Goal: Task Accomplishment & Management: Complete application form

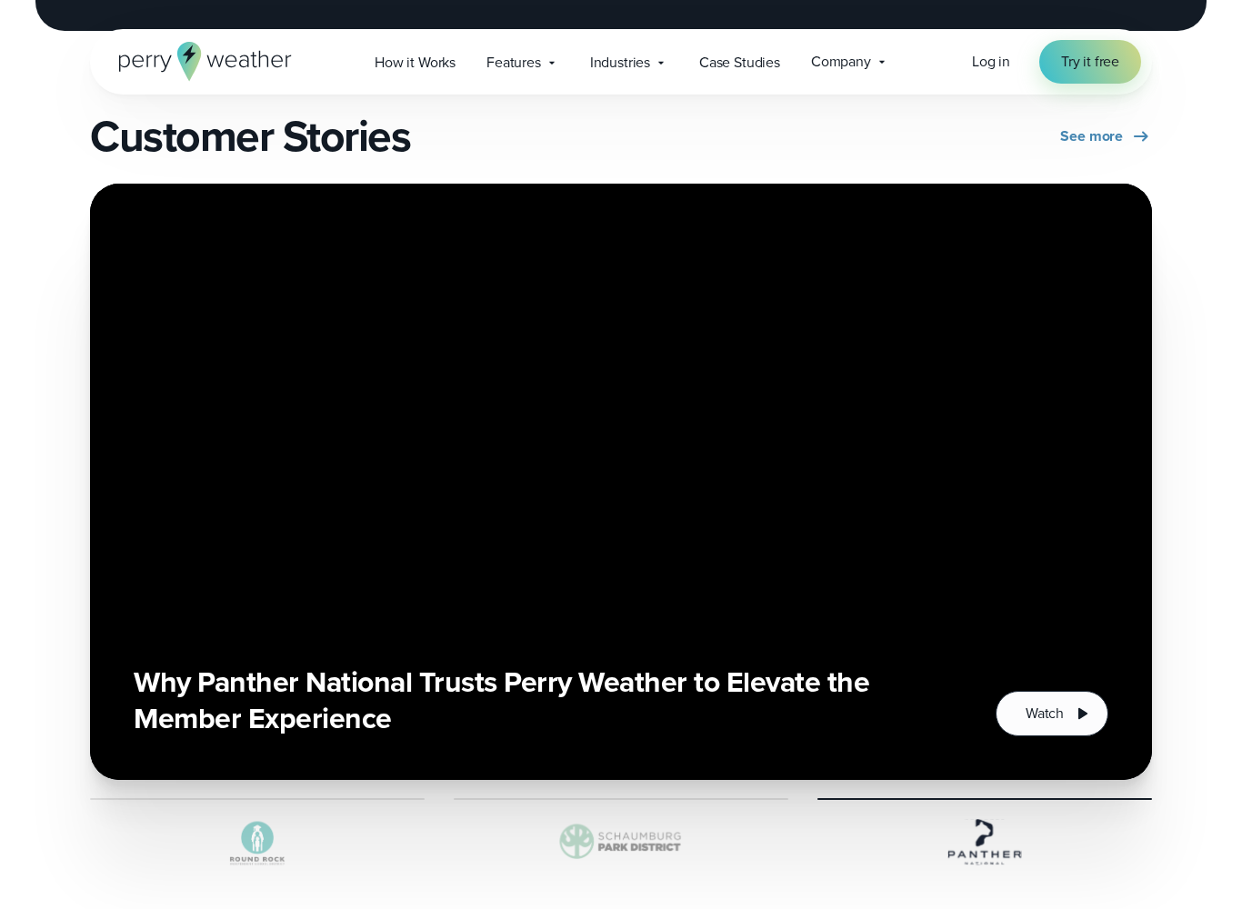
scroll to position [3057, 0]
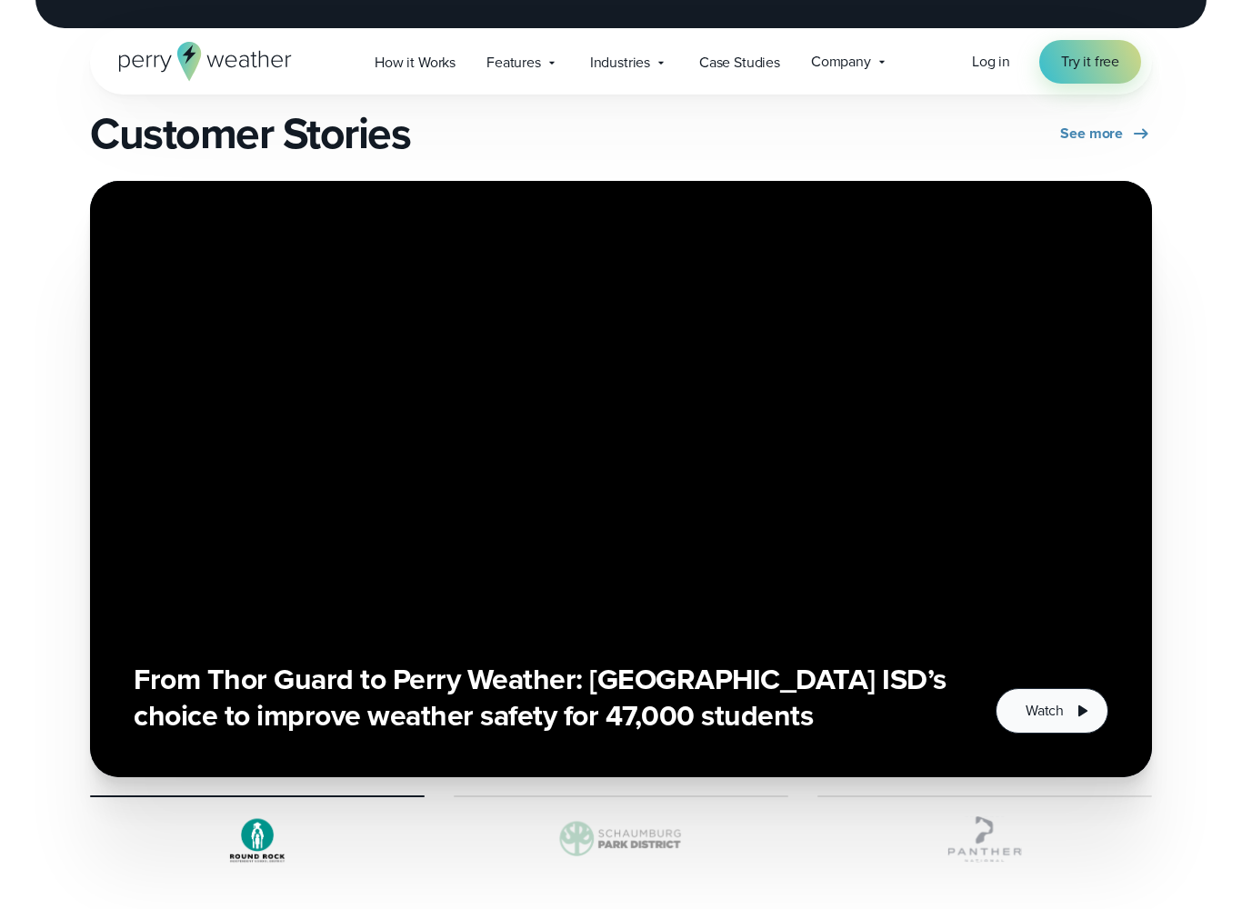
click at [1079, 709] on icon "1 of 3" at bounding box center [1083, 711] width 9 height 11
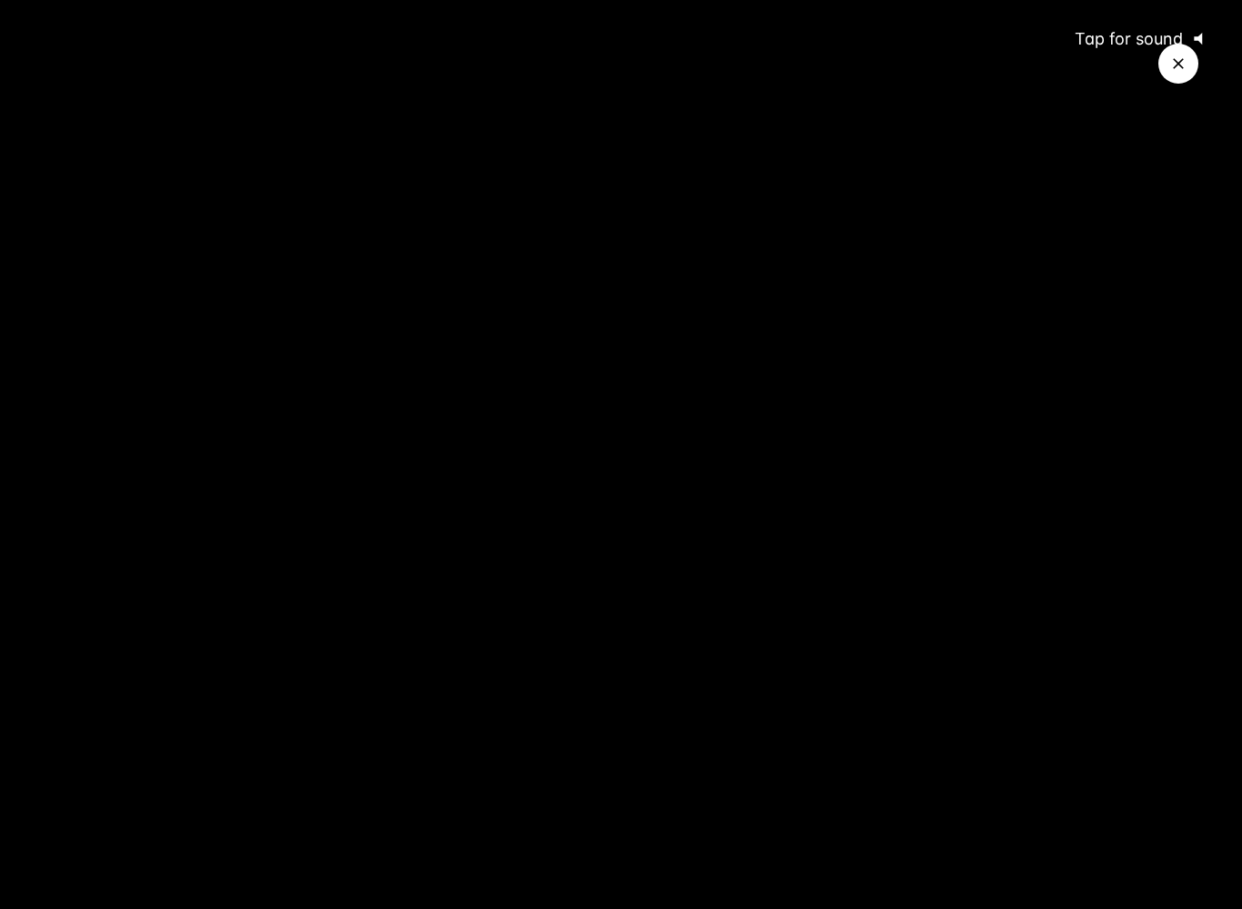
click at [1121, 46] on span "Tap for sound" at bounding box center [1121, 38] width 125 height 19
click at [1191, 71] on button "Close Video" at bounding box center [1179, 64] width 40 height 40
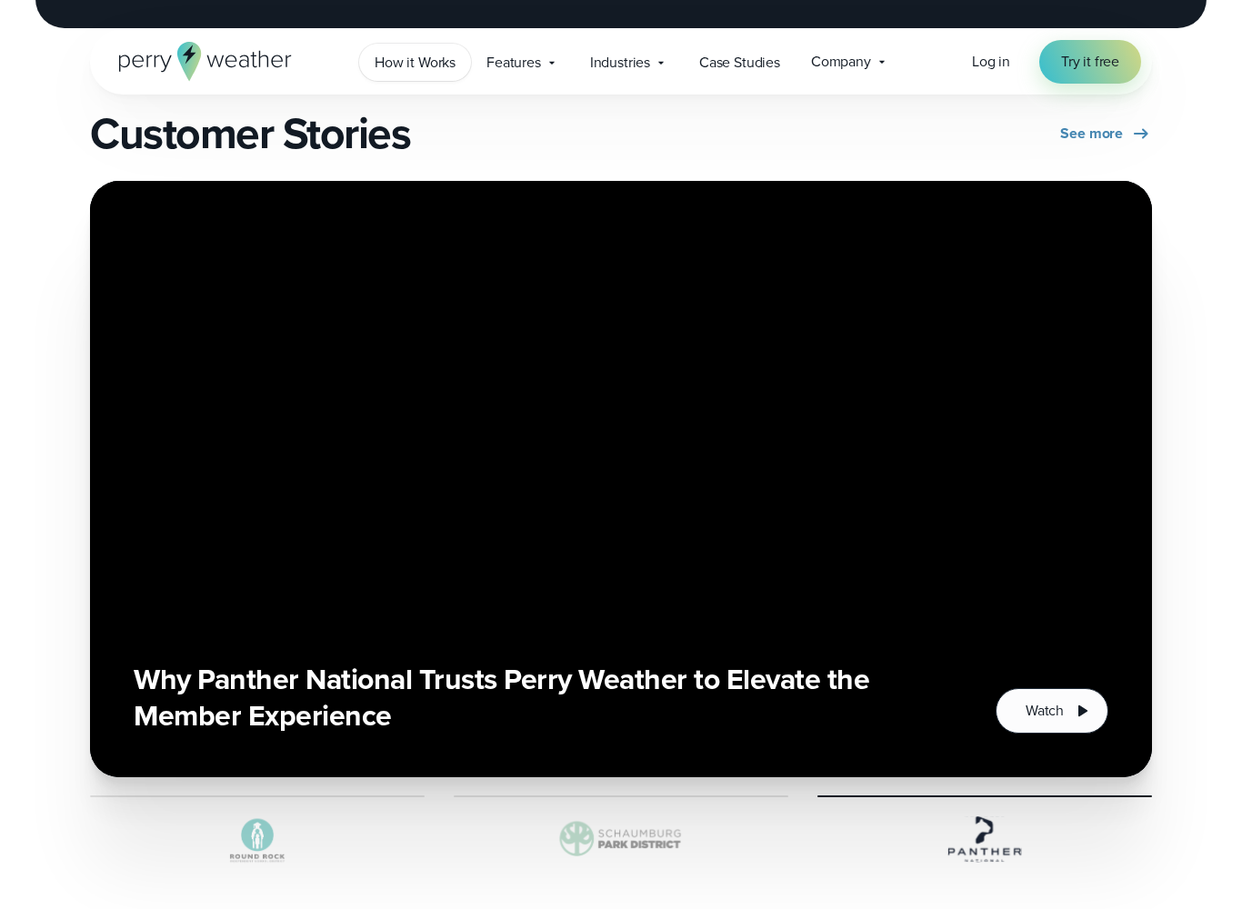
click at [426, 61] on span "How it Works" at bounding box center [415, 63] width 81 height 22
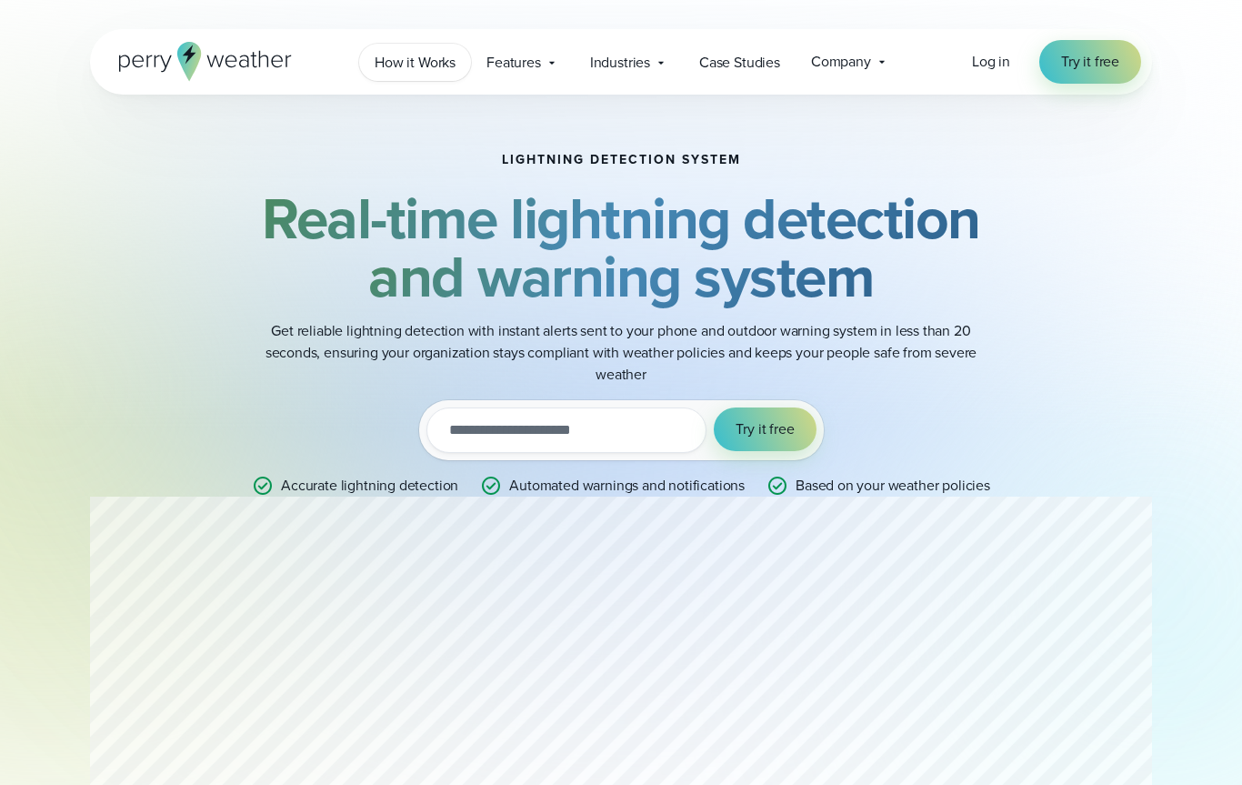
scroll to position [3107, 0]
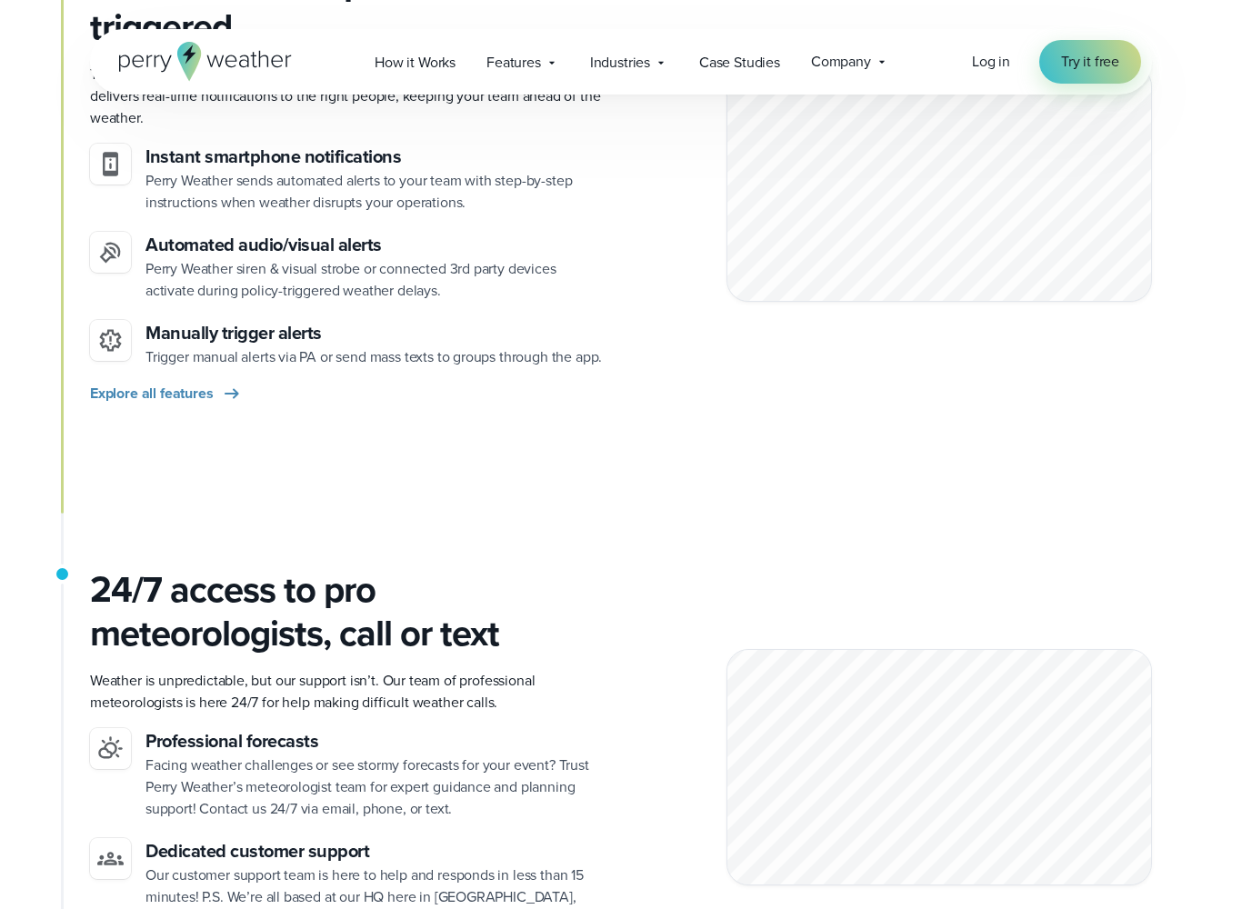
scroll to position [2072, 0]
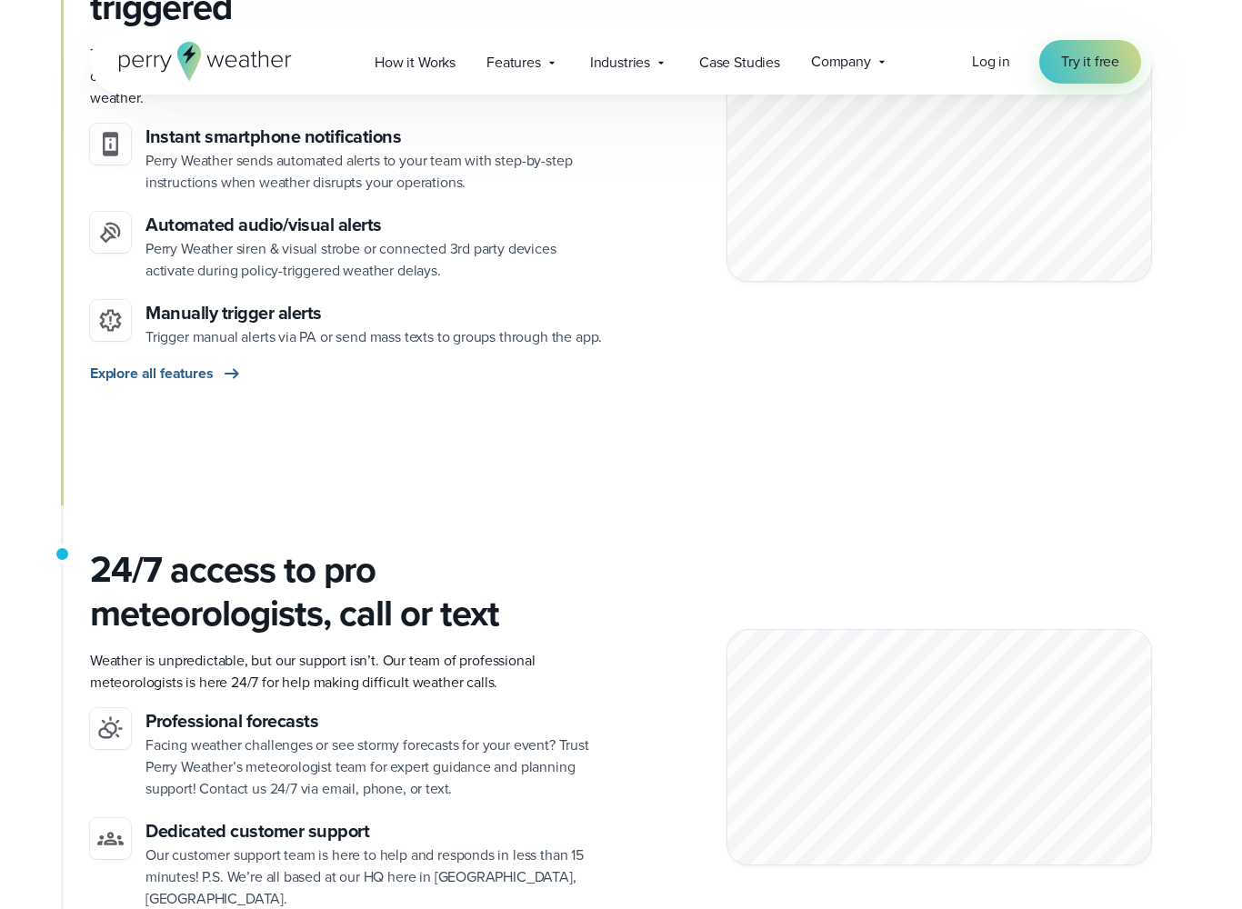
click at [161, 370] on span "Explore all features" at bounding box center [152, 374] width 124 height 22
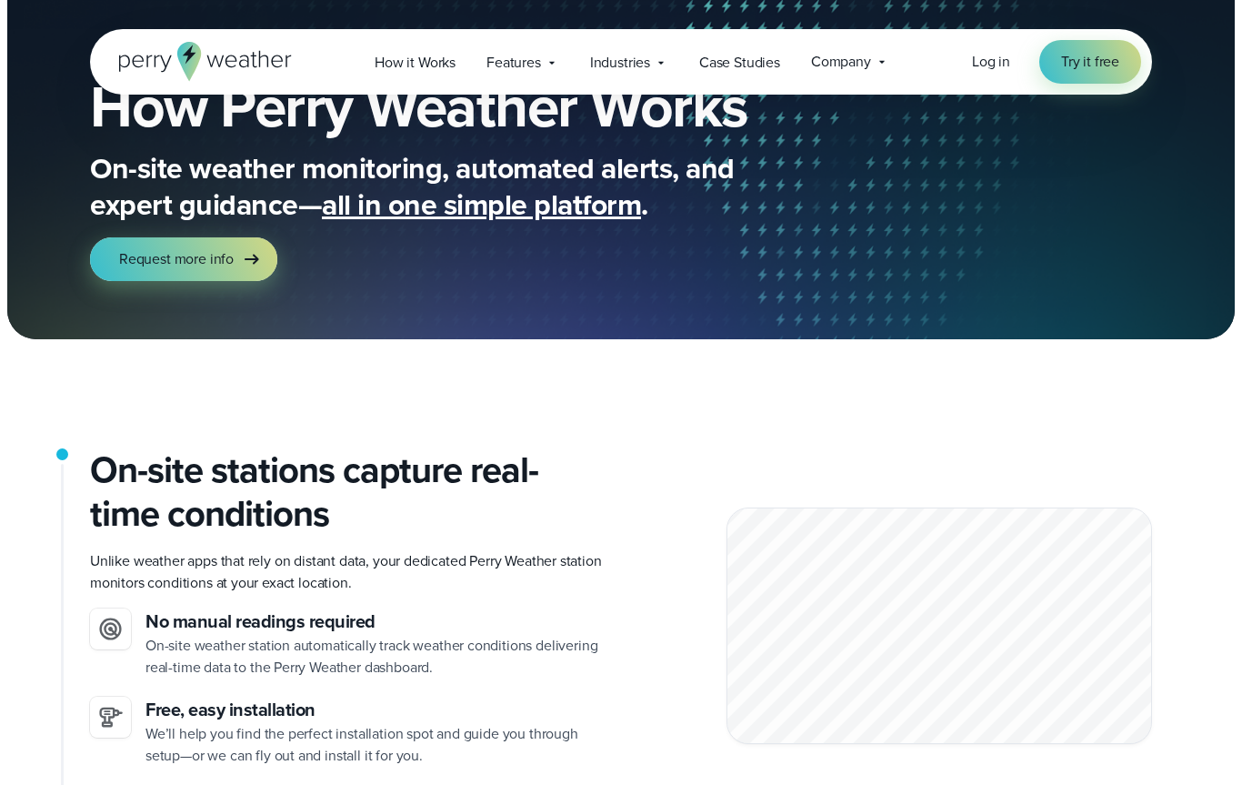
scroll to position [0, 0]
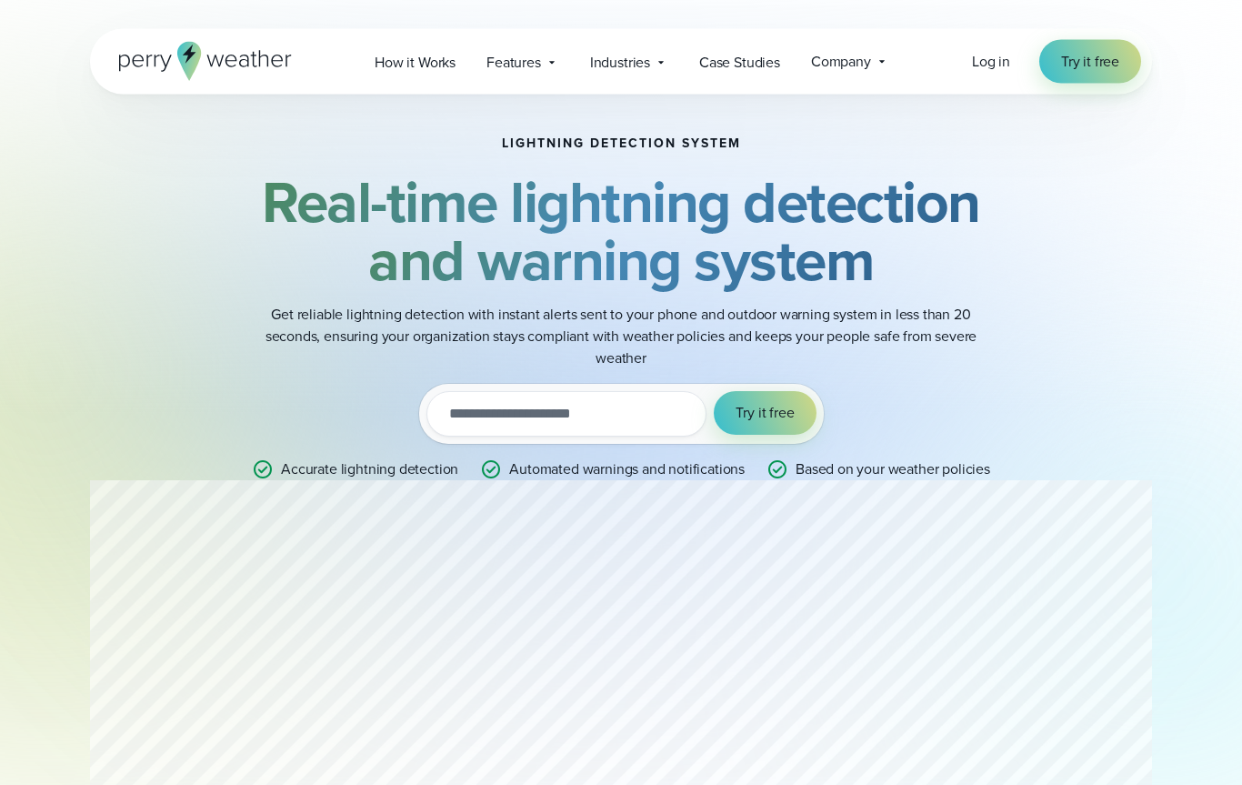
scroll to position [16, 0]
click at [628, 62] on span "Industries" at bounding box center [620, 63] width 60 height 22
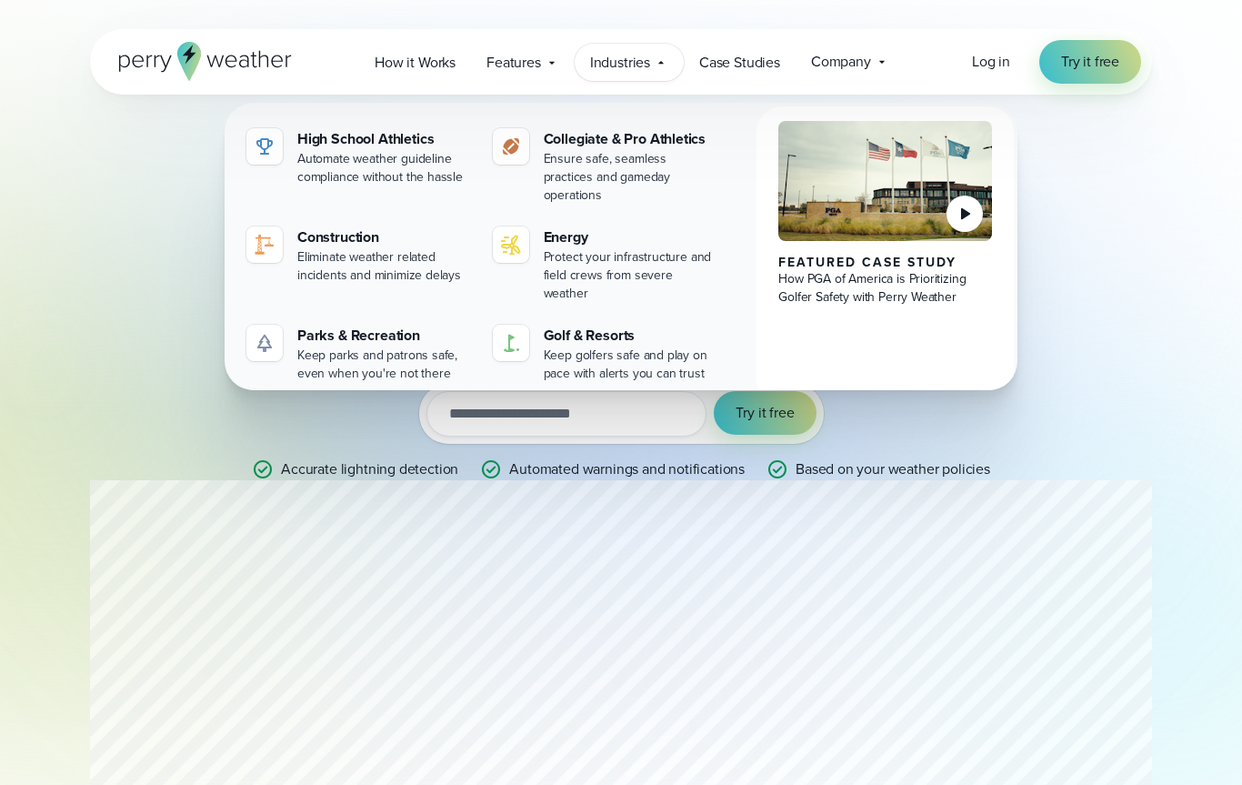
click at [92, 329] on div "Lightning detection system Real-time lightning detection and warning system Get…" at bounding box center [621, 308] width 1062 height 460
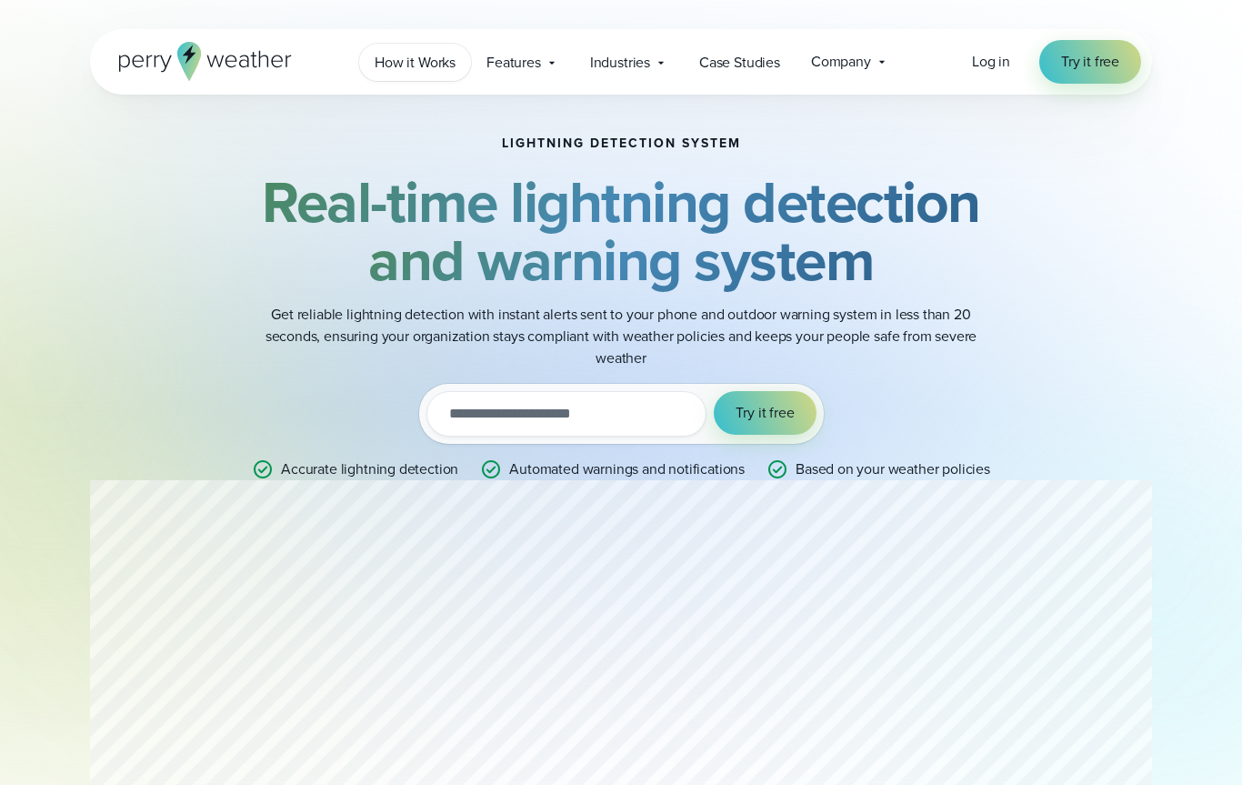
click at [421, 66] on span "How it Works" at bounding box center [415, 63] width 81 height 22
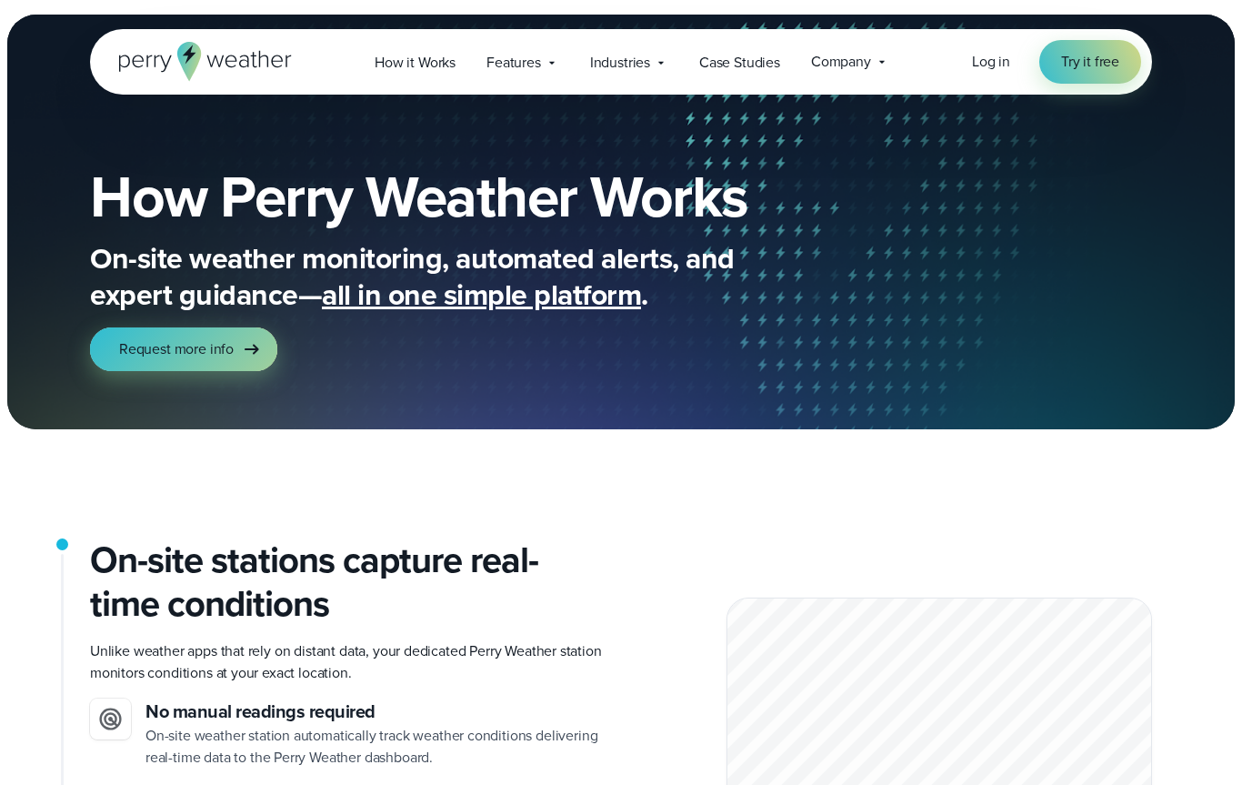
click at [156, 350] on span "Request more info" at bounding box center [176, 349] width 115 height 22
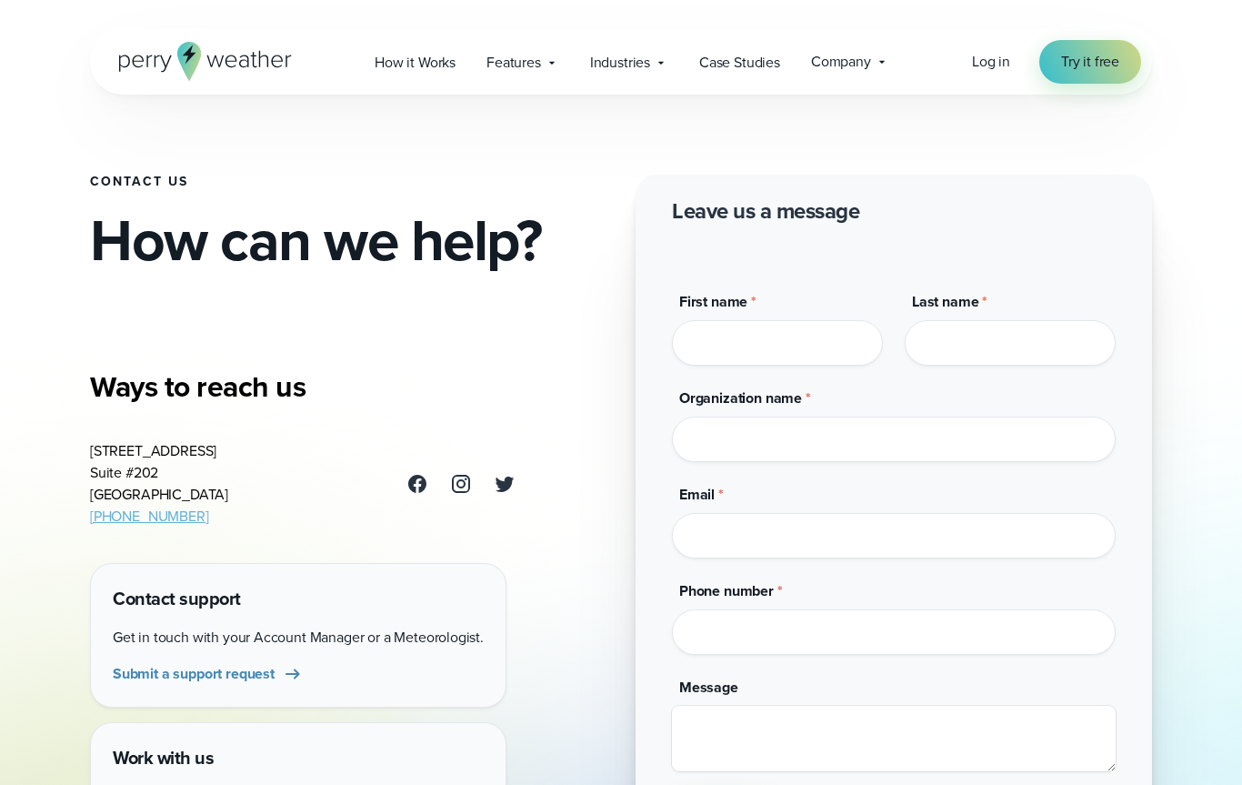
click at [736, 339] on input "First name *" at bounding box center [777, 342] width 211 height 45
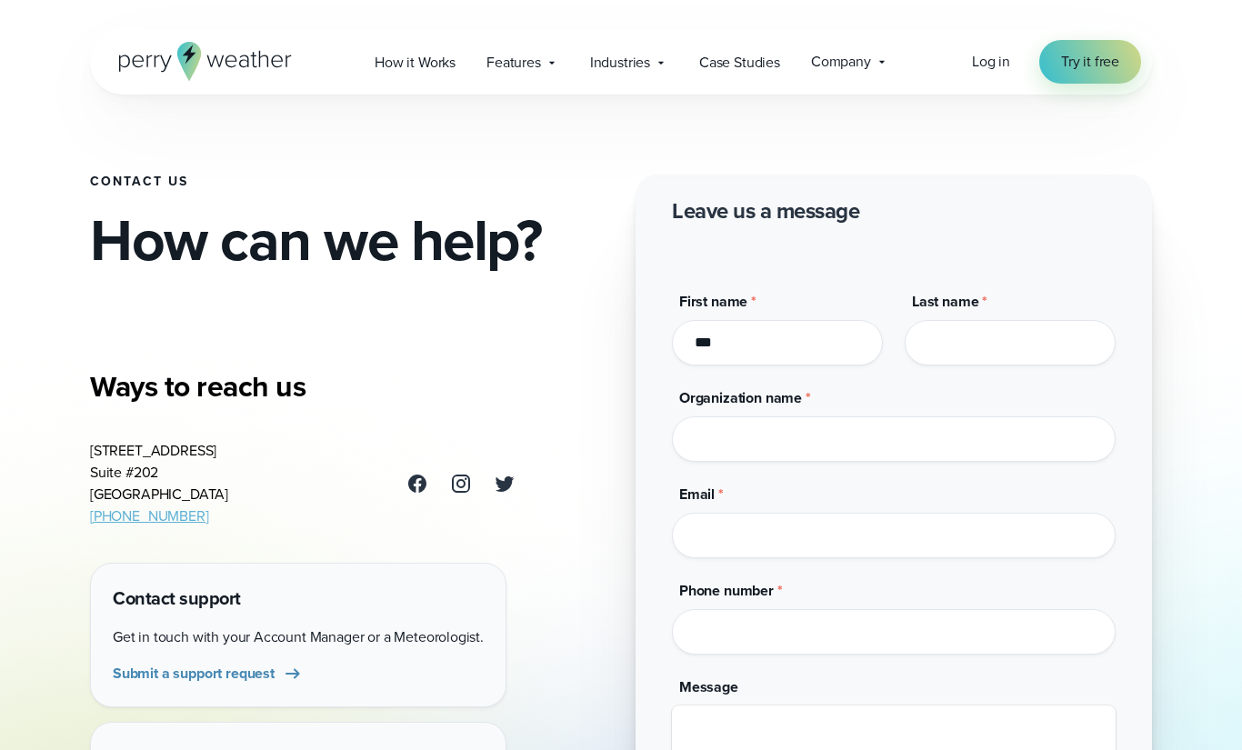
type input "***"
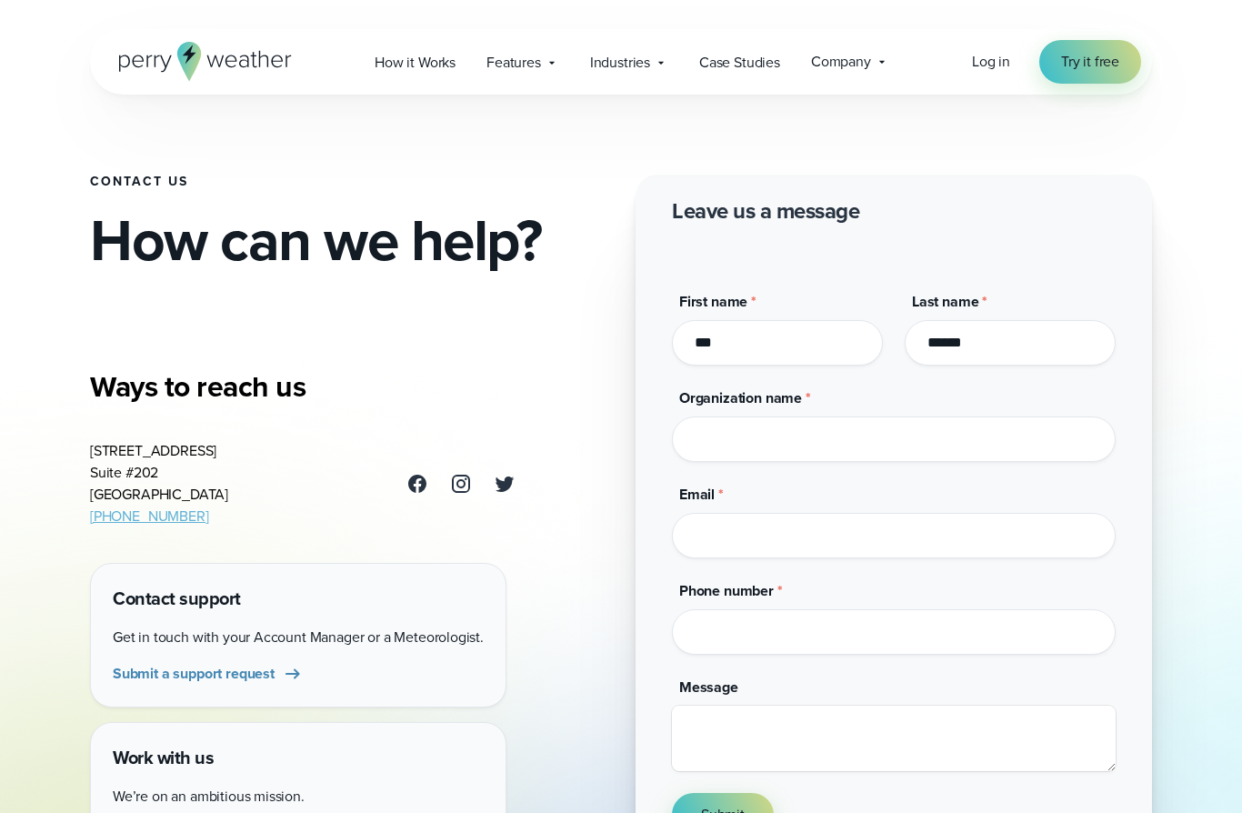
type input "******"
click at [973, 453] on input "Organization name *" at bounding box center [894, 439] width 444 height 45
type input "**********"
click at [982, 558] on input "Email *" at bounding box center [894, 535] width 444 height 45
type input "**********"
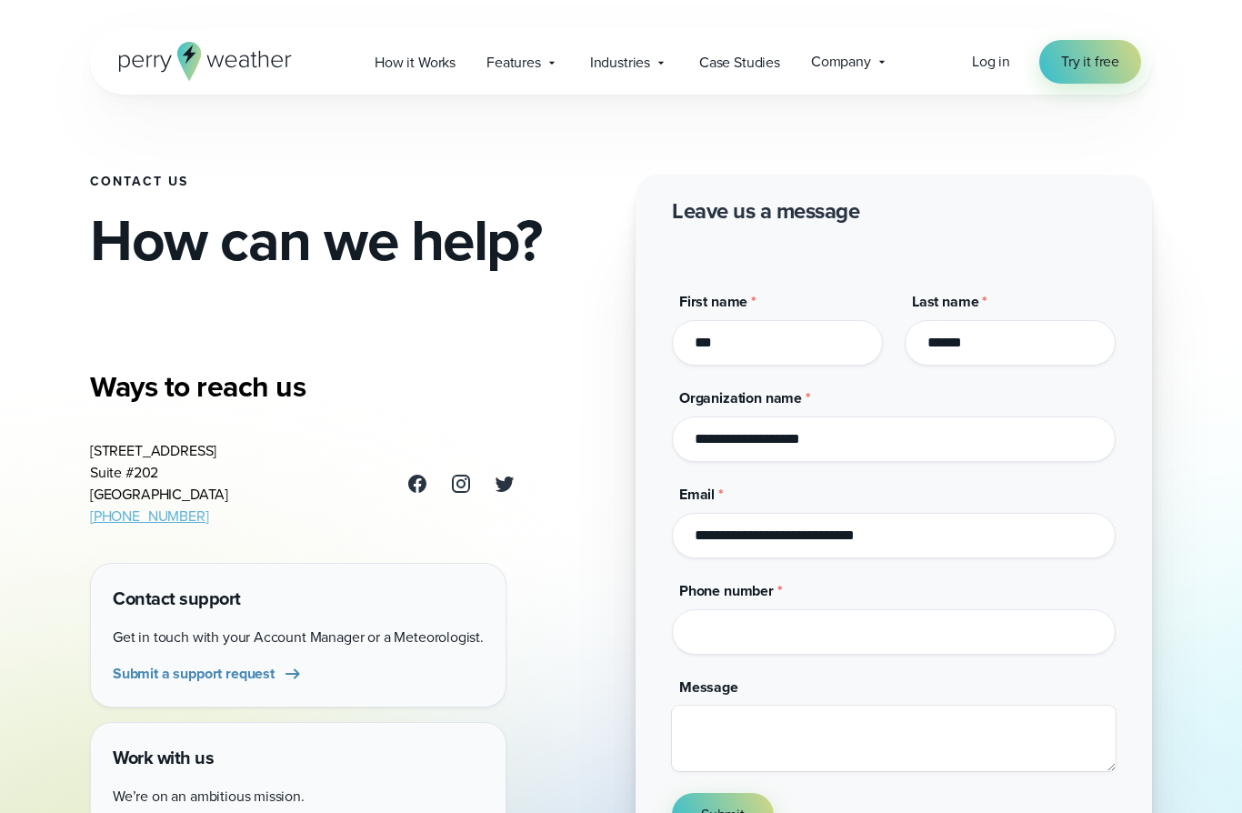
click at [706, 631] on input "Phone number *" at bounding box center [894, 631] width 444 height 45
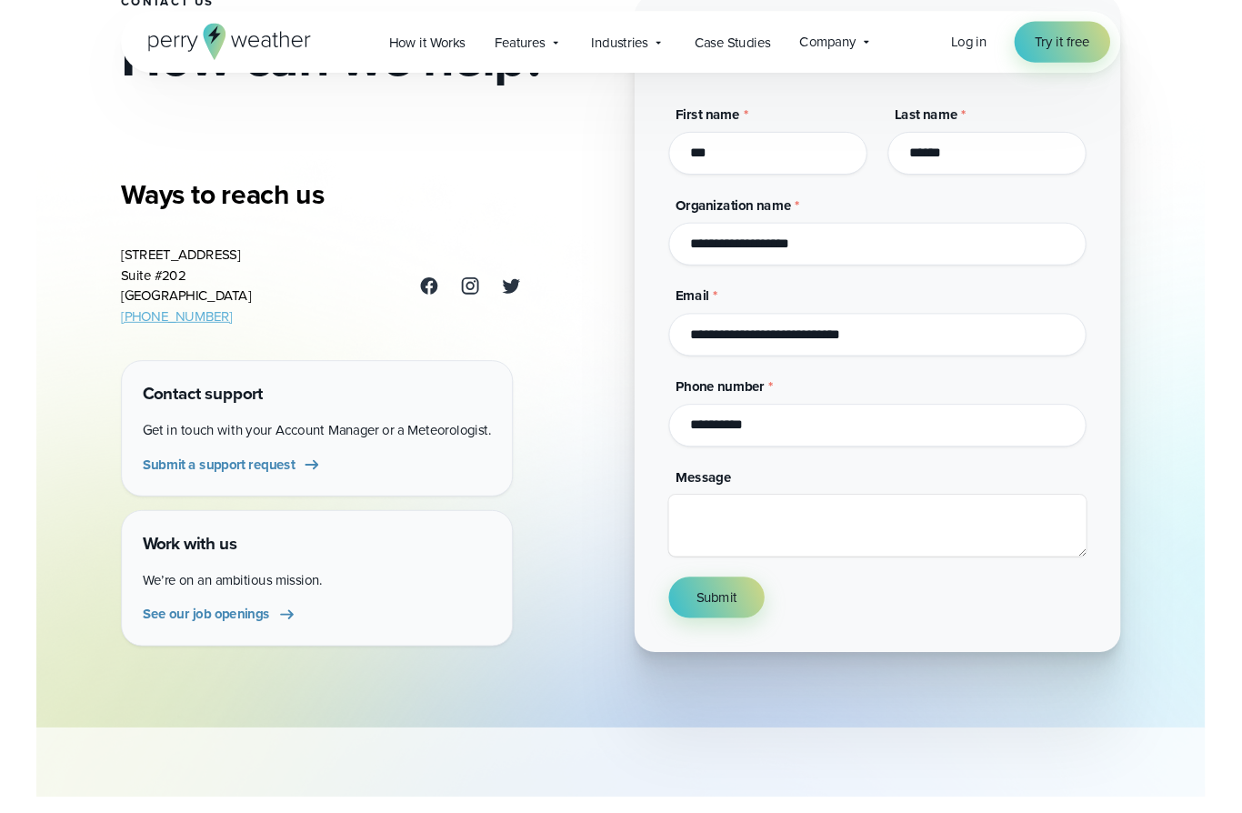
scroll to position [165, 0]
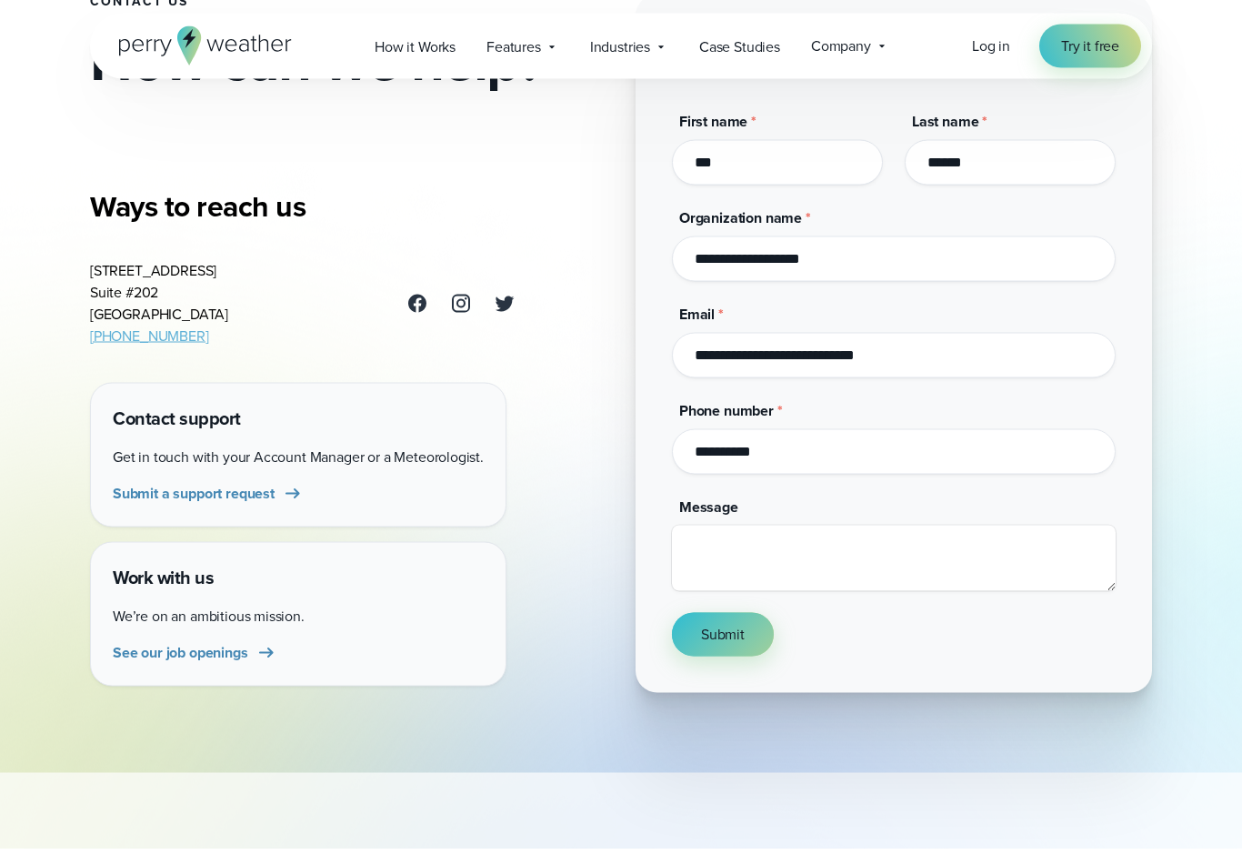
type input "**********"
click at [750, 645] on button "Submit" at bounding box center [723, 650] width 102 height 44
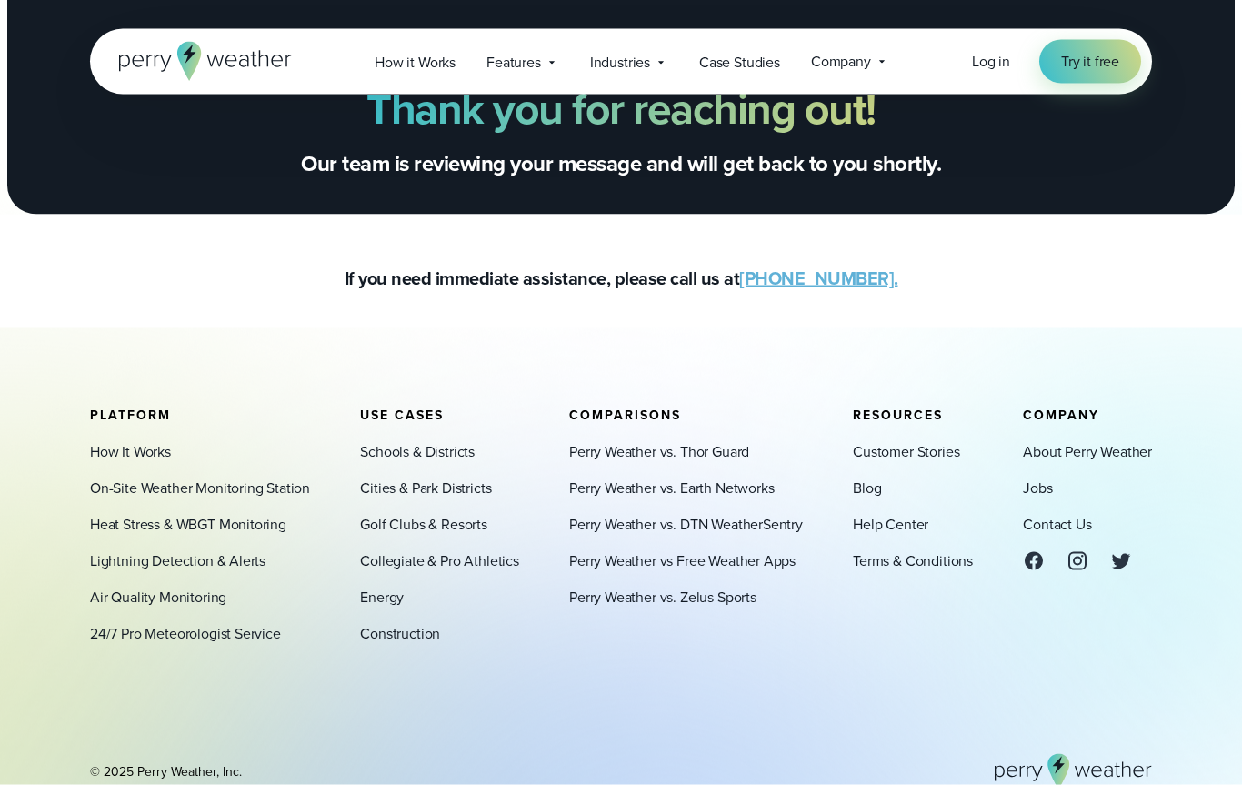
scroll to position [48, 0]
click at [110, 569] on link "Lightning Detection & Alerts" at bounding box center [178, 560] width 176 height 22
